Goal: Obtain resource: Obtain resource

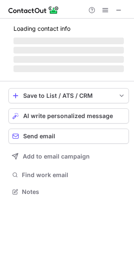
scroll to position [4, 4]
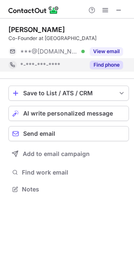
click at [121, 66] on button "Find phone" at bounding box center [106, 65] width 33 height 8
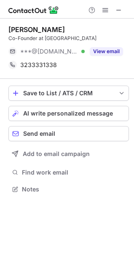
scroll to position [183, 134]
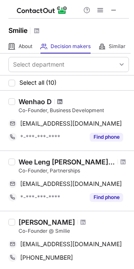
click at [61, 103] on span at bounding box center [59, 101] width 5 height 7
click at [121, 161] on span at bounding box center [123, 162] width 5 height 7
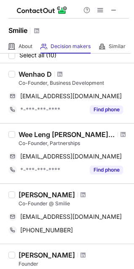
scroll to position [42, 0]
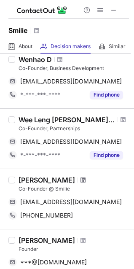
click at [81, 181] on span at bounding box center [83, 180] width 5 height 7
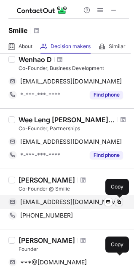
click at [120, 200] on span at bounding box center [119, 202] width 7 height 7
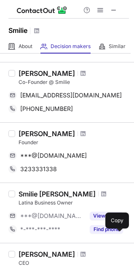
scroll to position [169, 0]
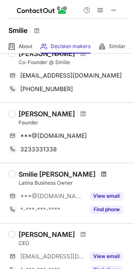
click at [106, 175] on span at bounding box center [103, 174] width 5 height 7
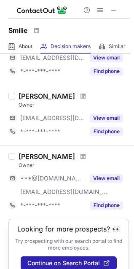
scroll to position [507, 0]
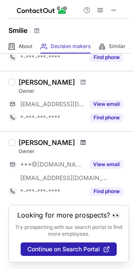
click at [81, 139] on span at bounding box center [83, 142] width 5 height 7
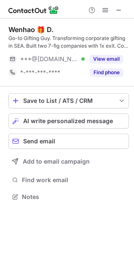
scroll to position [191, 134]
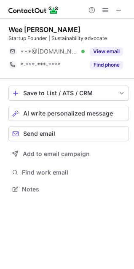
scroll to position [183, 134]
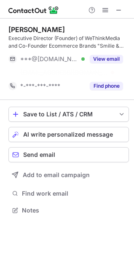
scroll to position [191, 134]
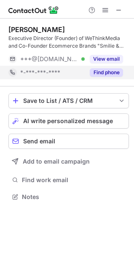
click at [93, 76] on button "Find phone" at bounding box center [106, 72] width 33 height 8
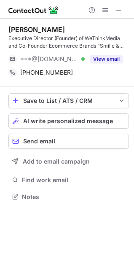
scroll to position [4, 4]
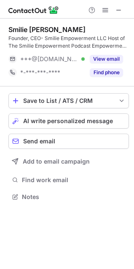
scroll to position [191, 134]
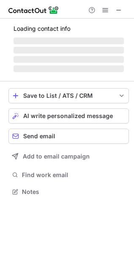
scroll to position [186, 134]
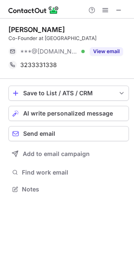
scroll to position [183, 134]
